Goal: Check status: Check status

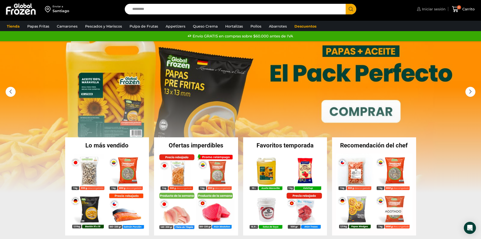
click at [431, 9] on span "Iniciar sesión" at bounding box center [433, 9] width 25 height 5
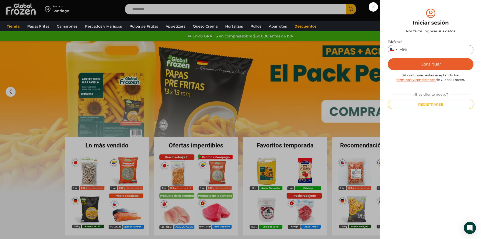
click at [428, 49] on input "Teléfono *" at bounding box center [431, 49] width 86 height 9
click at [423, 49] on input "Teléfono *" at bounding box center [431, 49] width 86 height 9
click at [423, 60] on button "Continuar" at bounding box center [431, 64] width 86 height 12
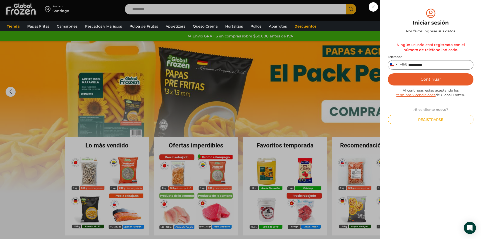
drag, startPoint x: 435, startPoint y: 64, endPoint x: 411, endPoint y: 68, distance: 24.1
click at [411, 68] on input "*********" at bounding box center [431, 64] width 86 height 9
type input "*********"
click at [413, 81] on button "Continuar" at bounding box center [431, 79] width 86 height 12
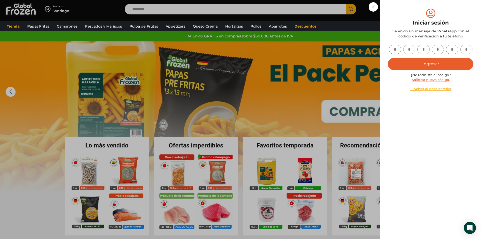
click at [394, 45] on input "text" at bounding box center [395, 49] width 12 height 9
type input "*"
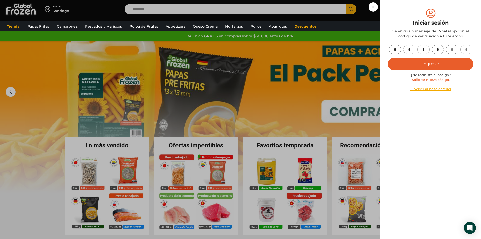
type input "*"
click at [460, 59] on button "Ingresar" at bounding box center [431, 64] width 86 height 12
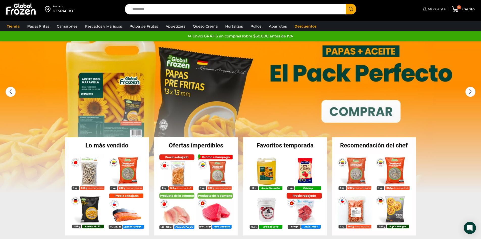
click at [441, 10] on span "Mi cuenta" at bounding box center [435, 9] width 19 height 5
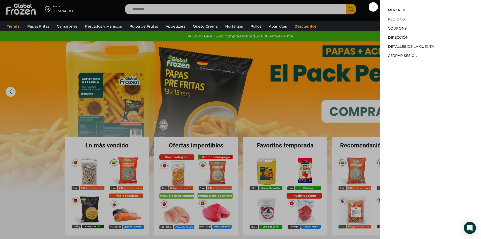
click at [399, 20] on link "Pedidos" at bounding box center [396, 19] width 17 height 5
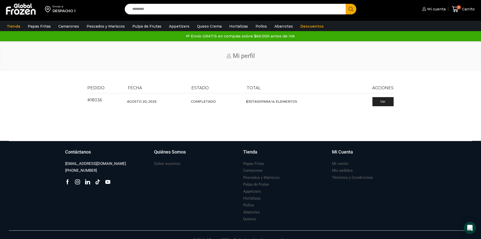
click at [368, 101] on td "Ver" at bounding box center [370, 101] width 45 height 16
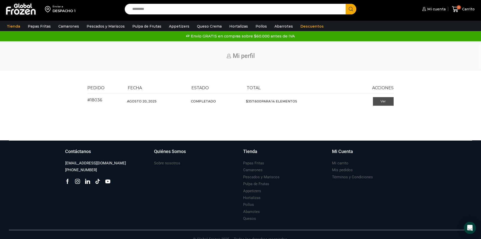
click at [379, 100] on link "Ver" at bounding box center [383, 101] width 21 height 9
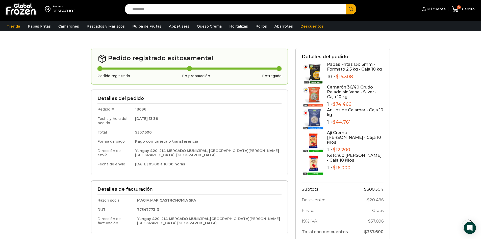
scroll to position [50, 0]
